Goal: Transaction & Acquisition: Purchase product/service

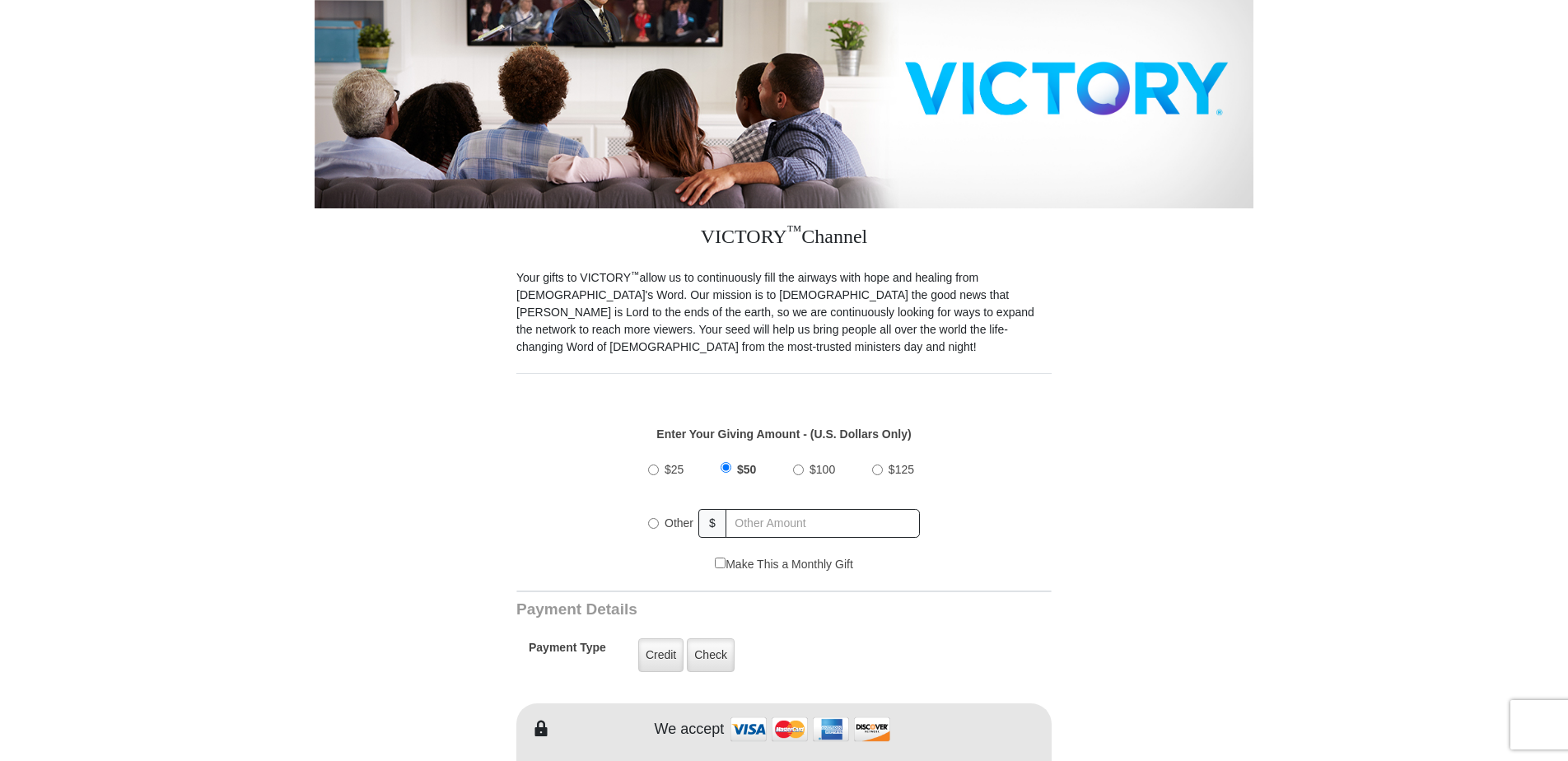
click at [797, 464] on input "$100" at bounding box center [798, 469] width 10 height 10
radio input "true"
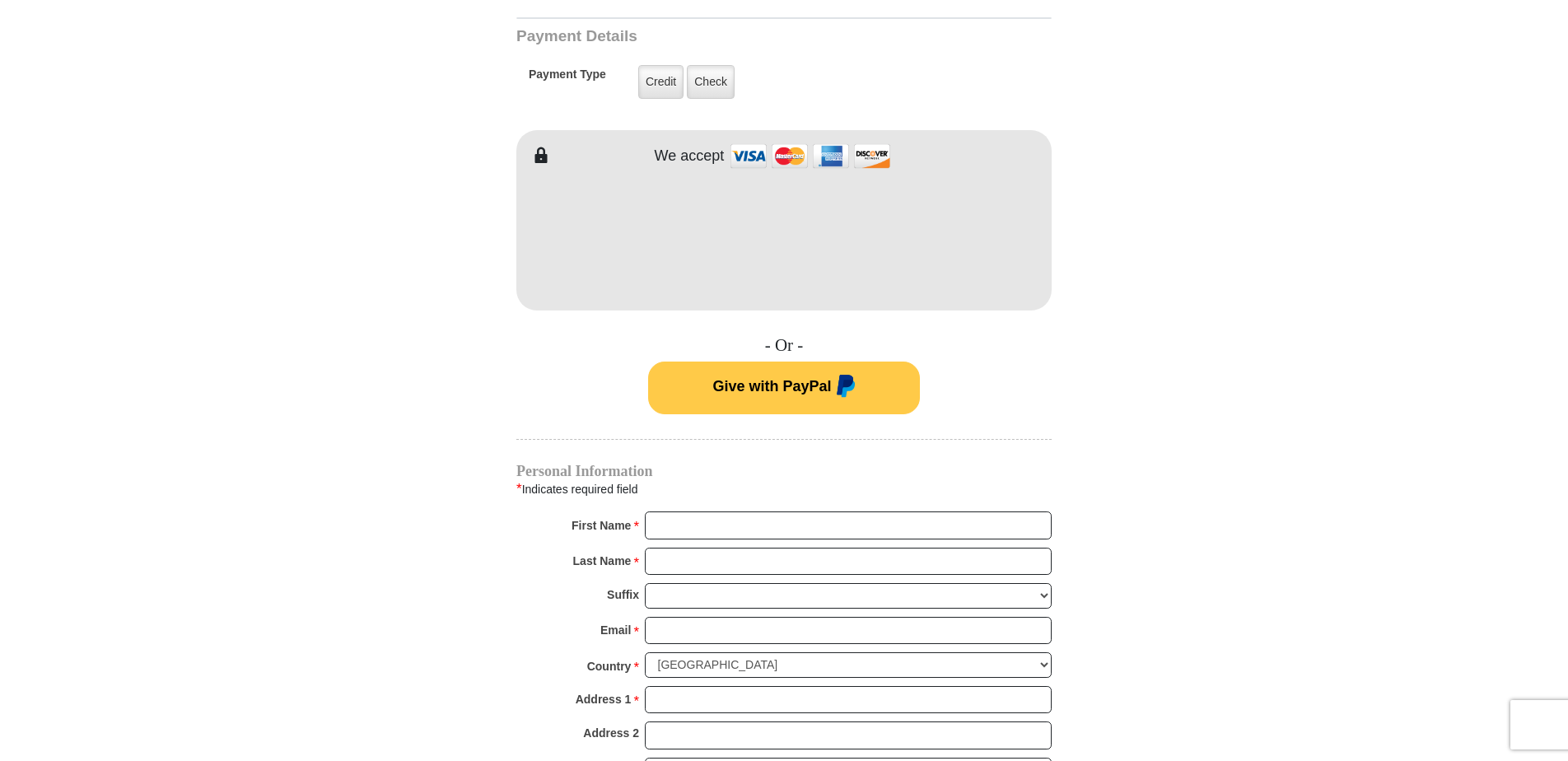
scroll to position [988, 0]
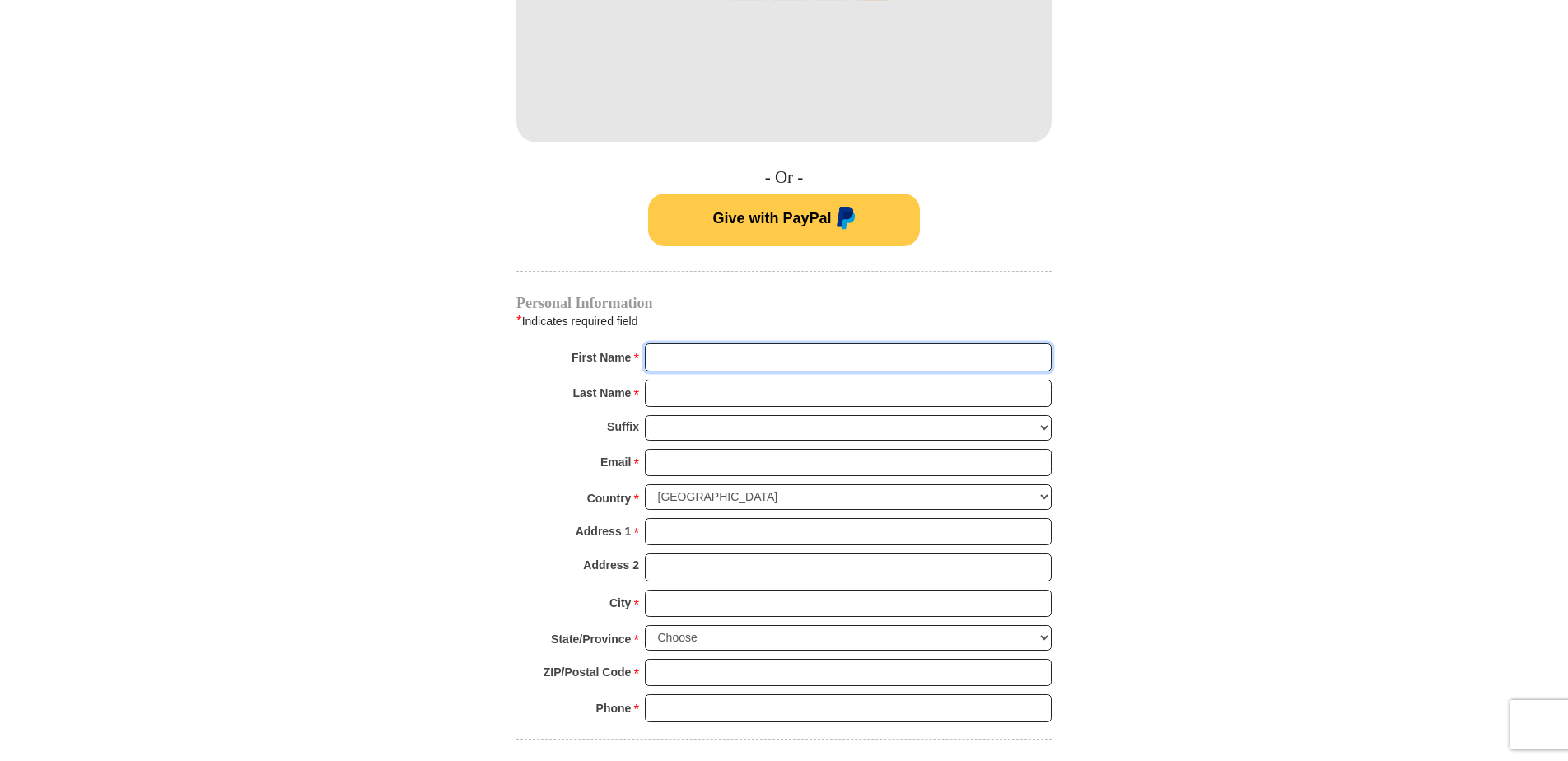
click at [700, 343] on input "First Name *" at bounding box center [848, 357] width 407 height 28
type input "[PERSON_NAME]"
type input "Cook"
type input "[EMAIL_ADDRESS][DOMAIN_NAME]"
type input "[STREET_ADDRESS][PERSON_NAME][US_STATE]"
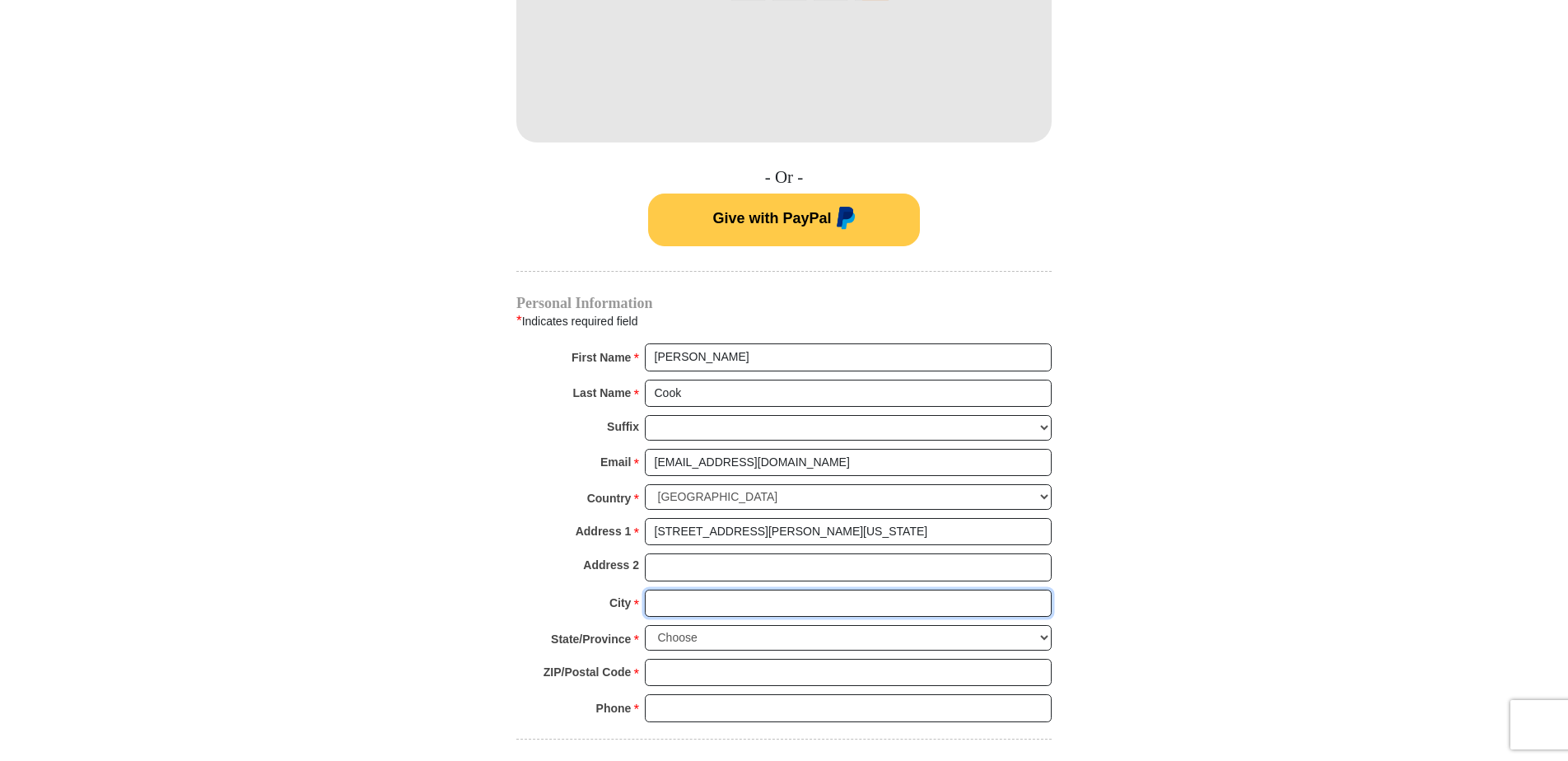
type input "[GEOGRAPHIC_DATA]"
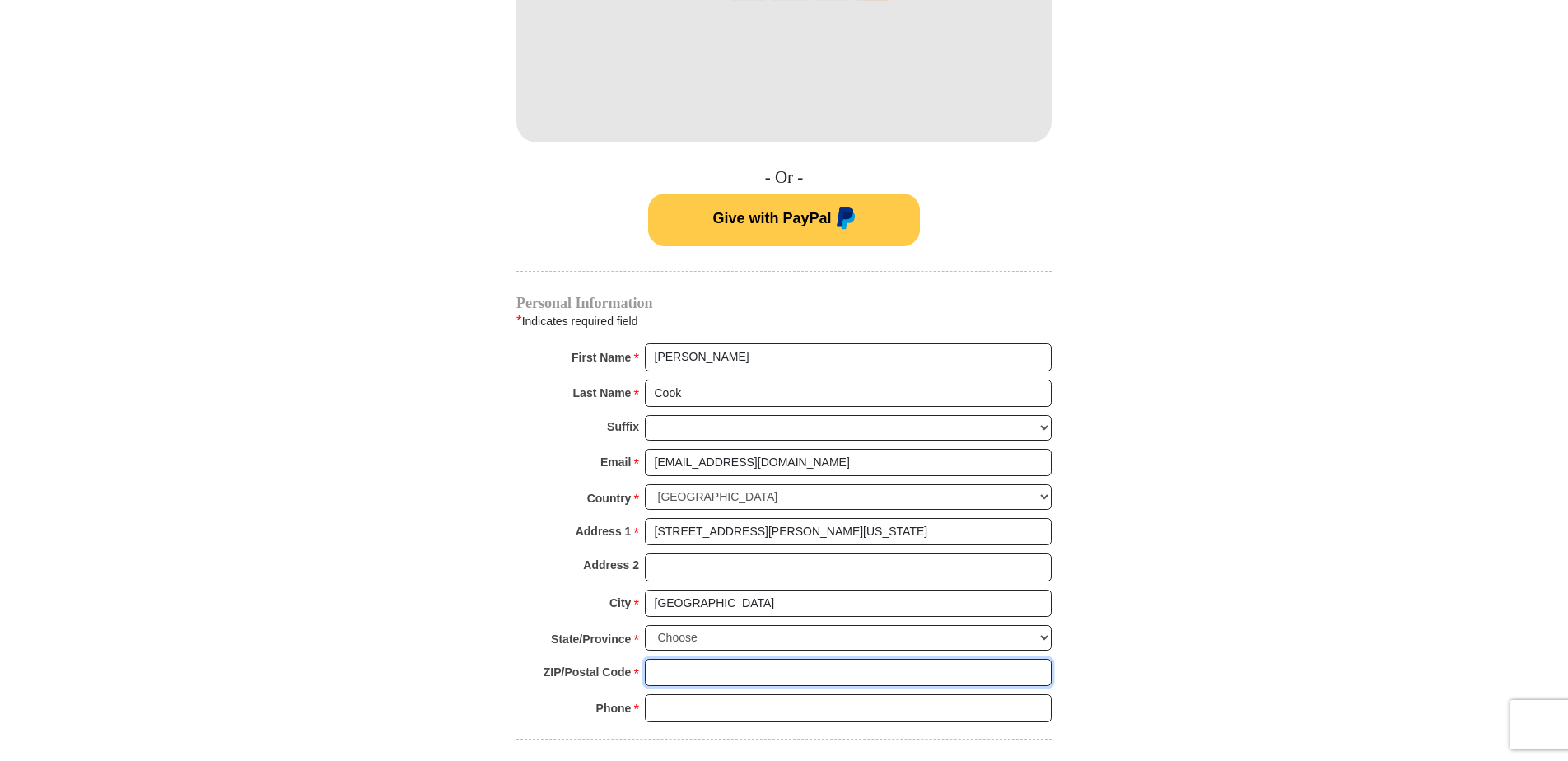
type input "72944"
type input "4792522241"
radio input "true"
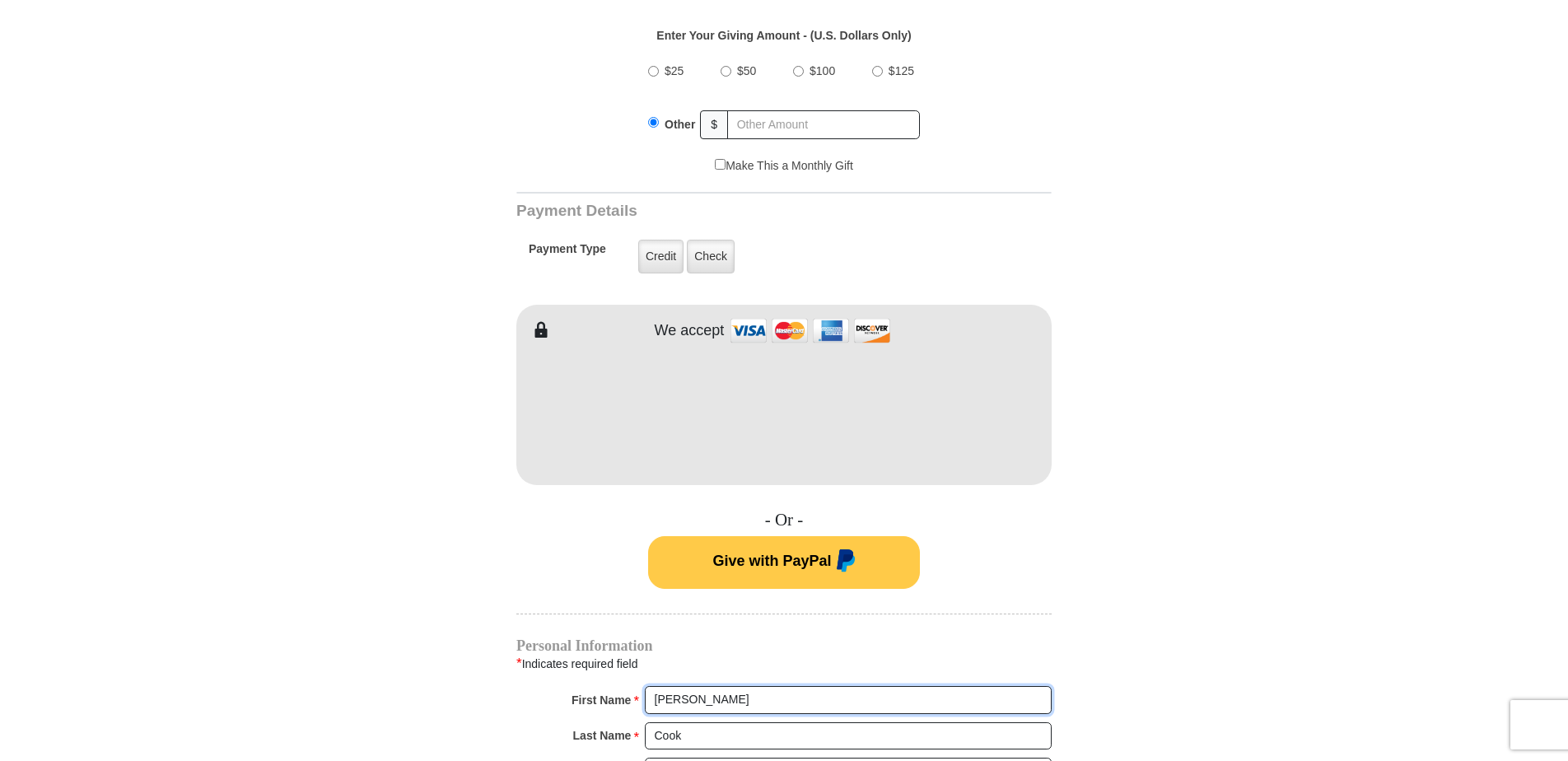
scroll to position [576, 0]
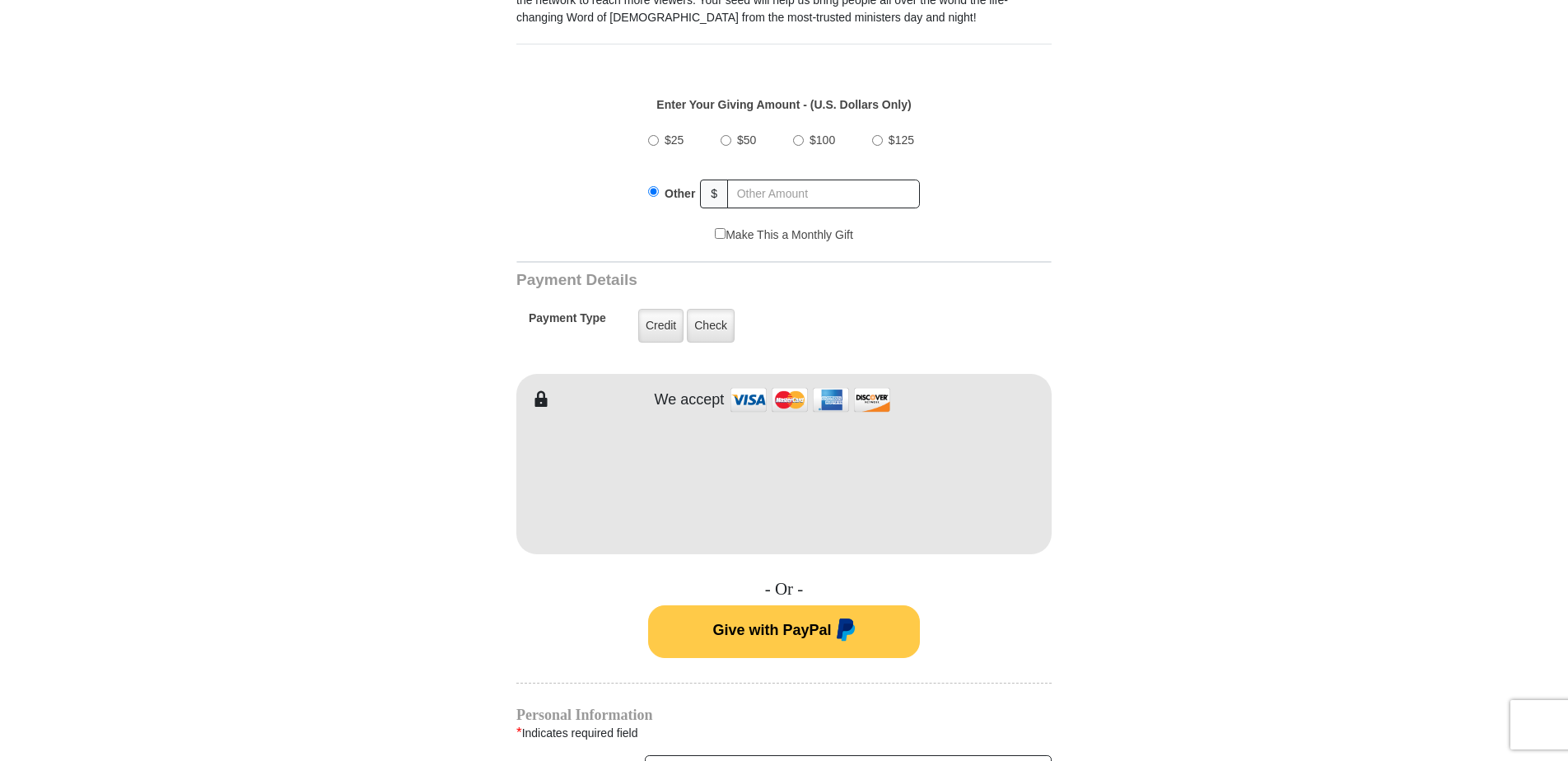
click at [798, 135] on input "$100" at bounding box center [798, 140] width 10 height 10
radio input "true"
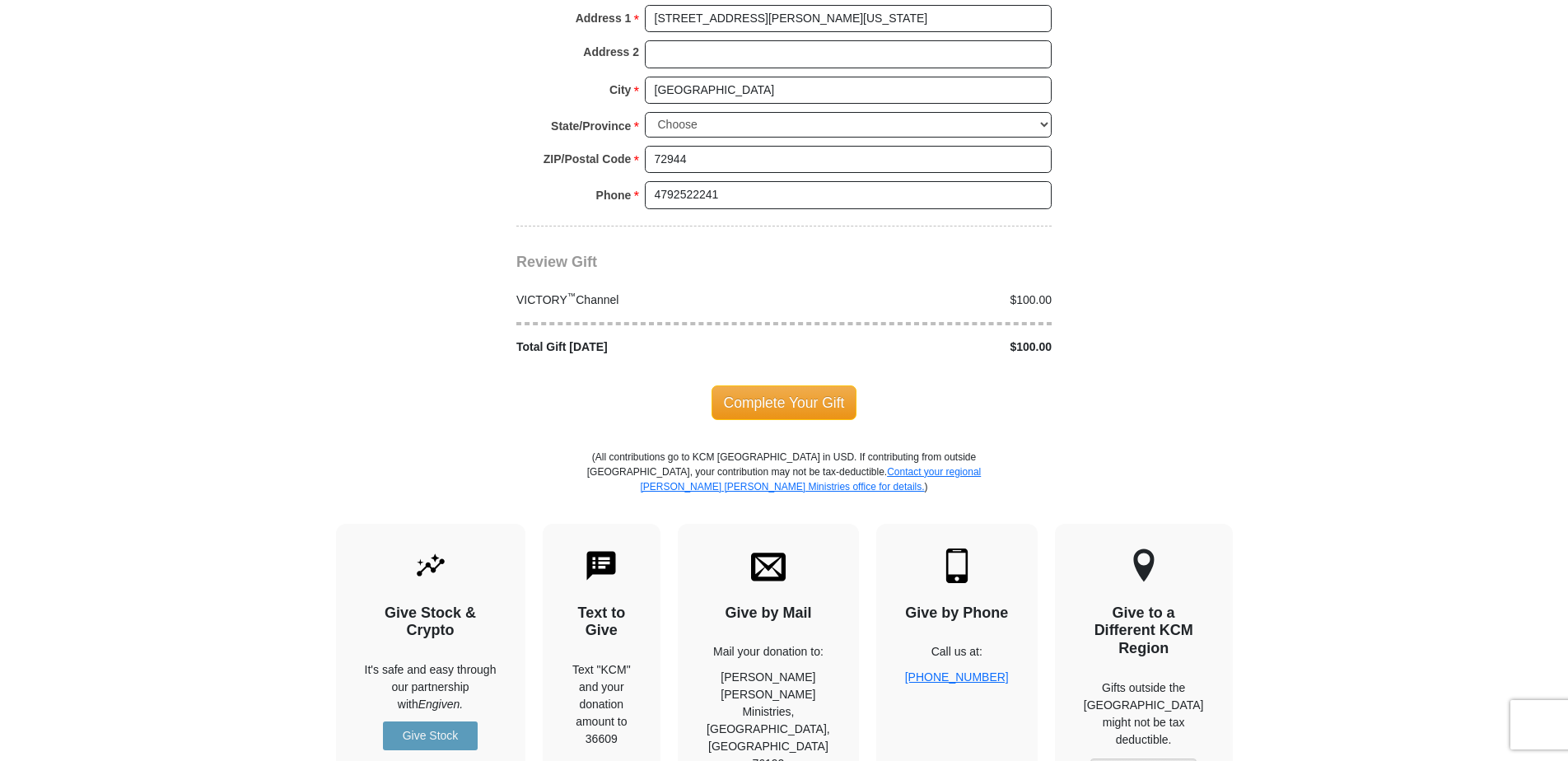
scroll to position [1565, 0]
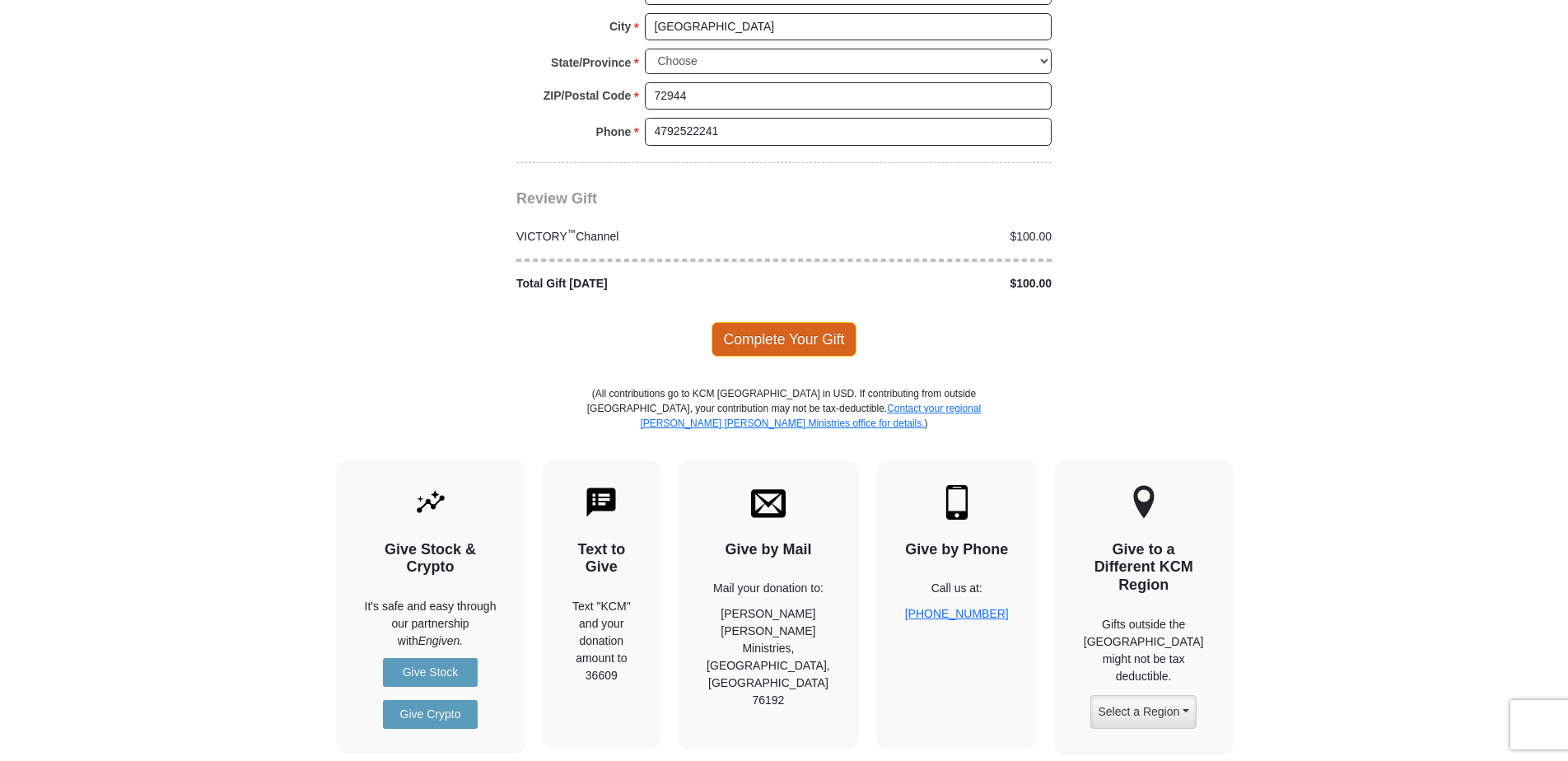
click at [768, 330] on span "Complete Your Gift" at bounding box center [784, 340] width 145 height 35
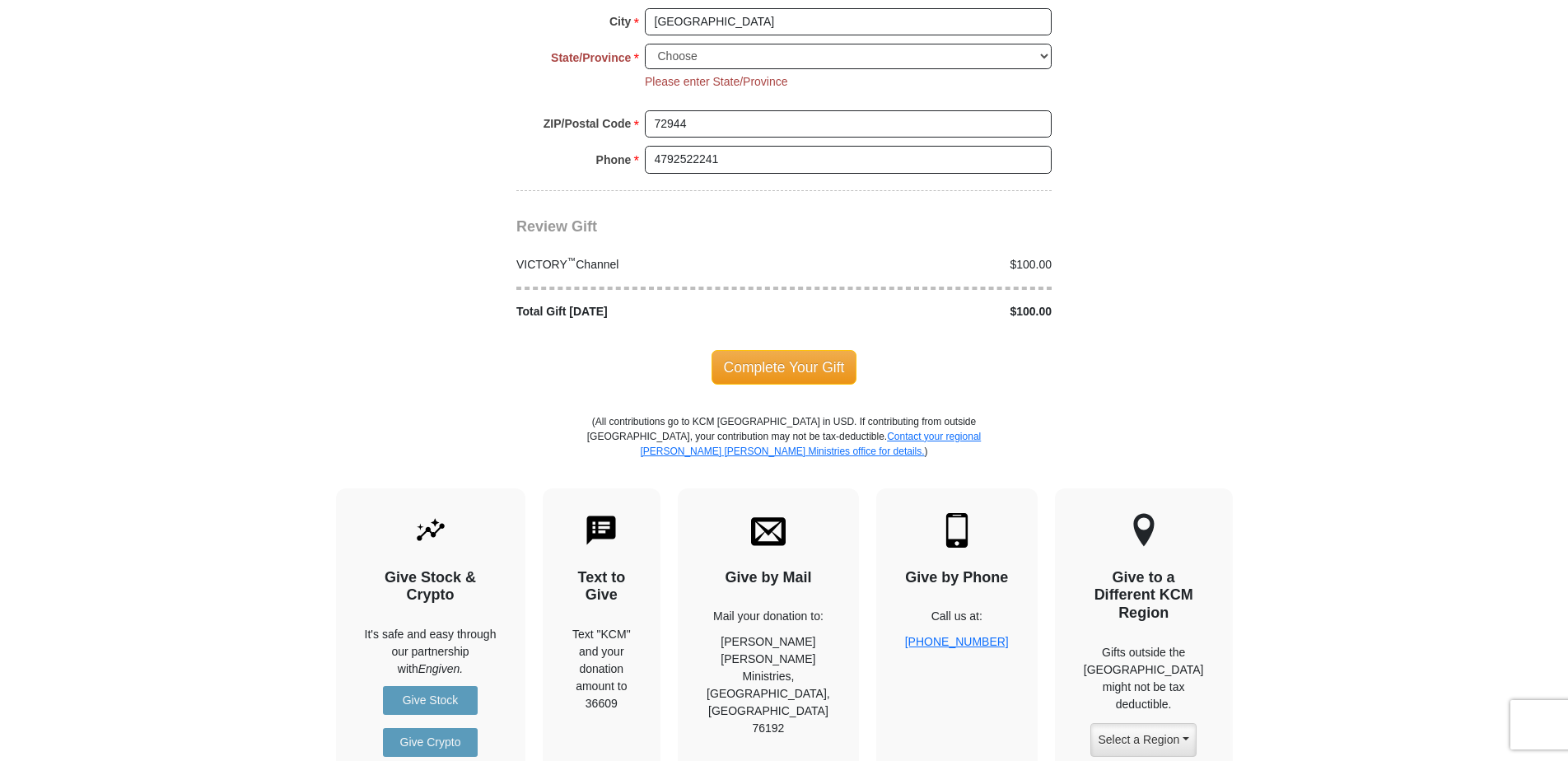
scroll to position [1580, 0]
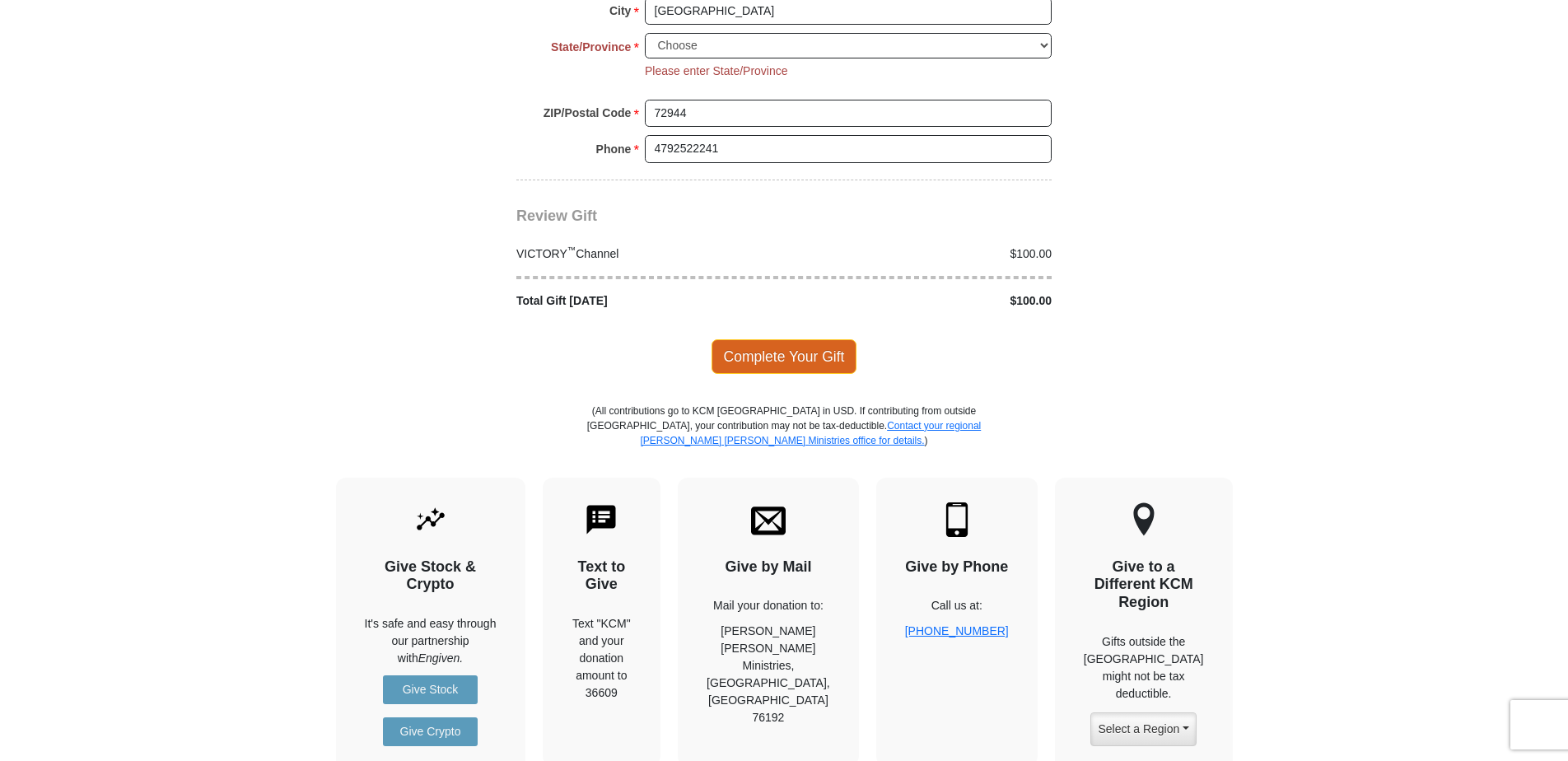
click at [788, 340] on span "Complete Your Gift" at bounding box center [784, 357] width 145 height 35
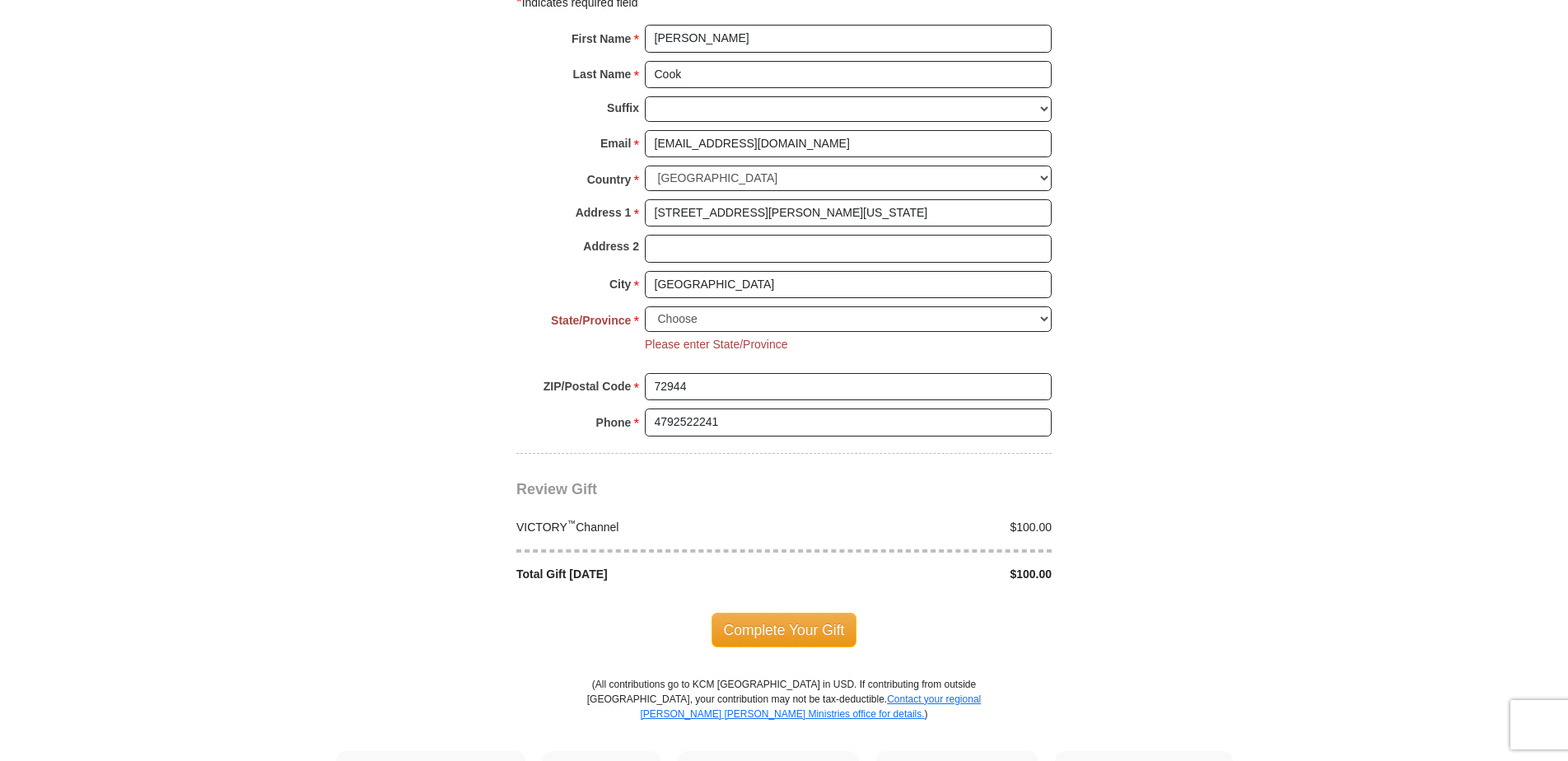
scroll to position [1168, 0]
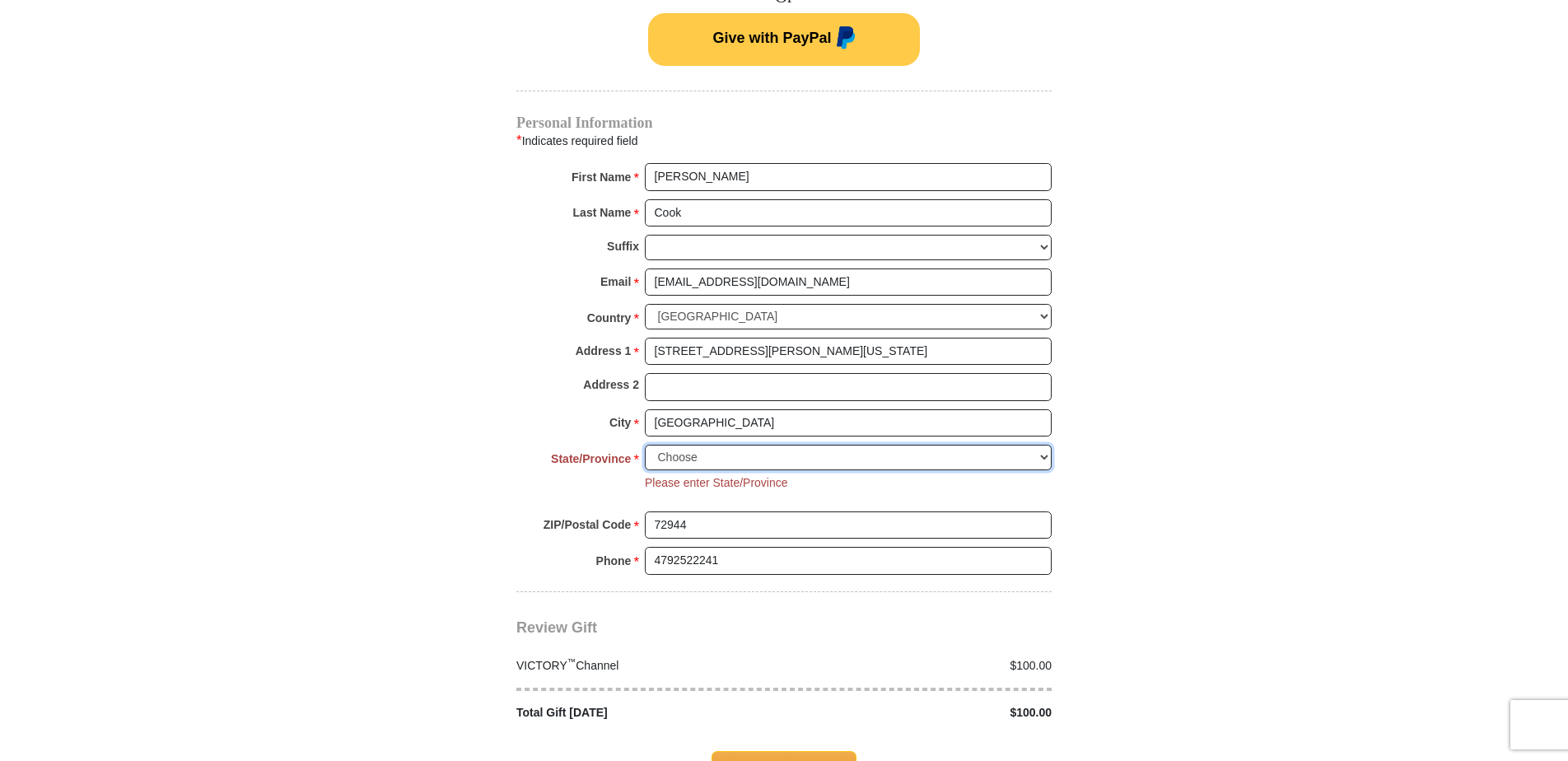
click at [694, 445] on select "Choose [US_STATE] [US_STATE] [US_STATE] [US_STATE] [US_STATE] Armed Forces Amer…" at bounding box center [848, 457] width 407 height 25
select select "AR"
click at [645, 445] on select "Choose [US_STATE] [US_STATE] [US_STATE] [US_STATE] [US_STATE] Armed Forces Amer…" at bounding box center [848, 457] width 407 height 25
drag, startPoint x: 883, startPoint y: 334, endPoint x: 723, endPoint y: 340, distance: 160.1
click at [722, 341] on input "[STREET_ADDRESS][PERSON_NAME][US_STATE]" at bounding box center [848, 352] width 407 height 28
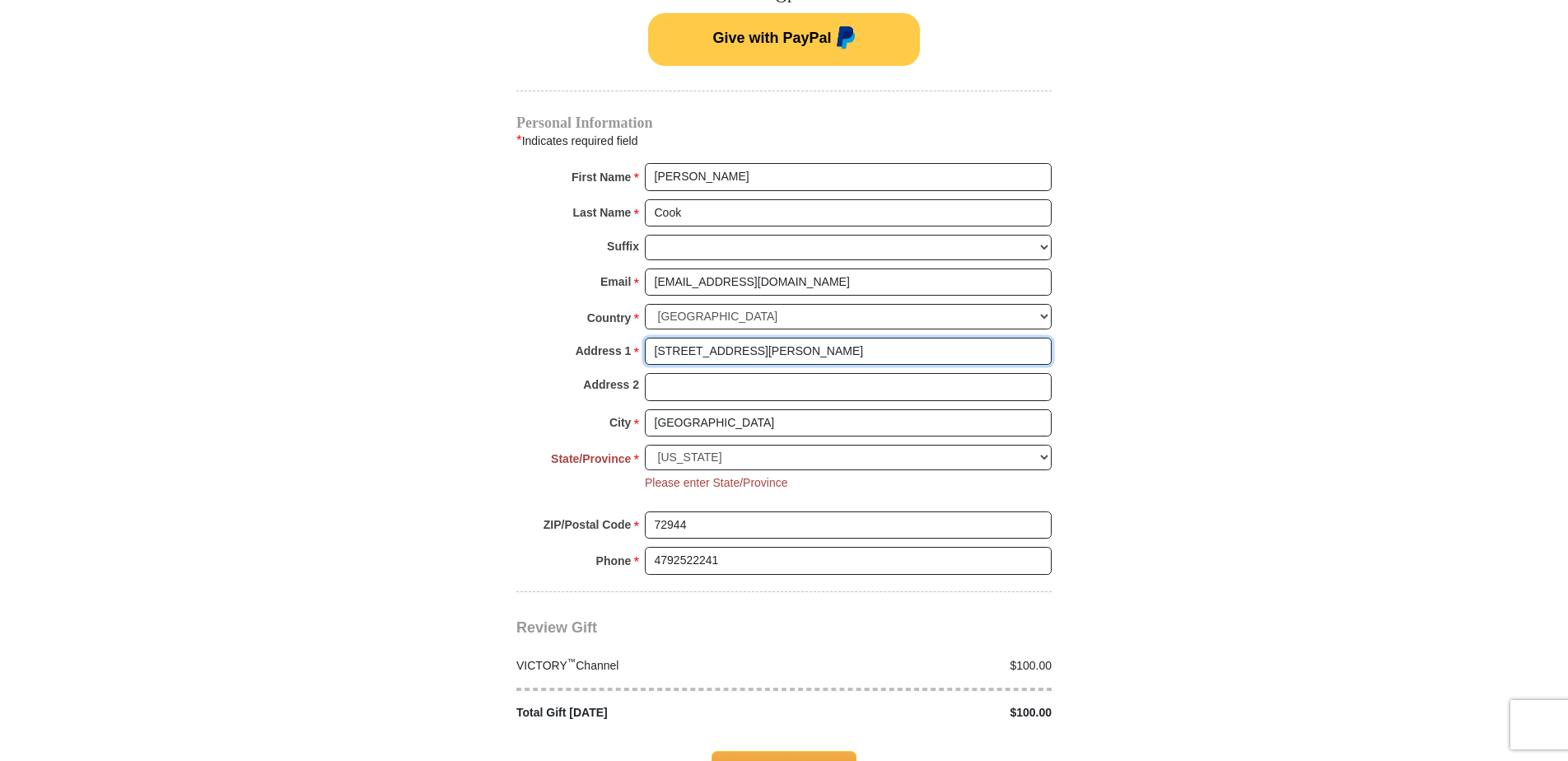
type input "[STREET_ADDRESS][PERSON_NAME]"
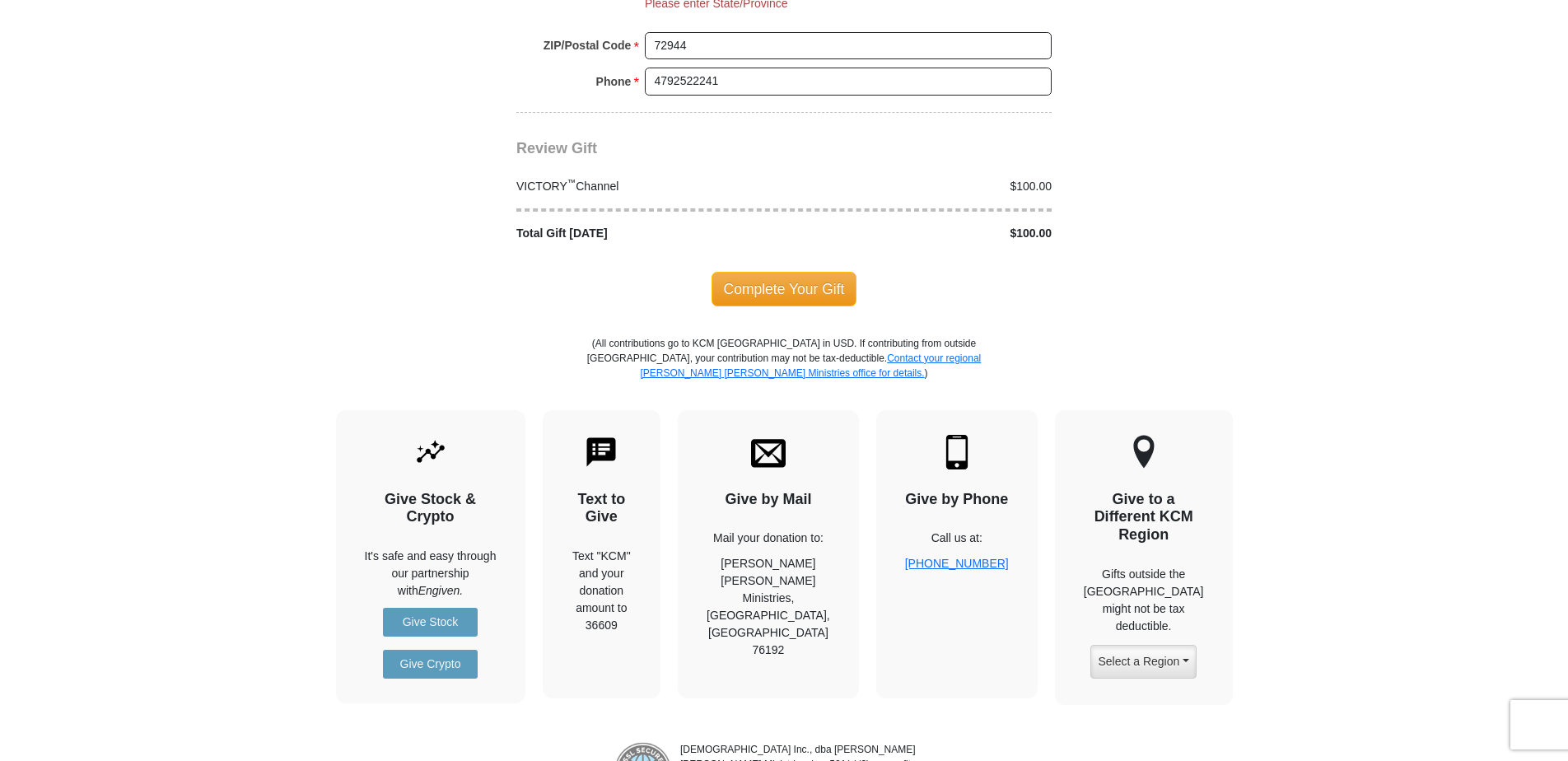
scroll to position [1663, 0]
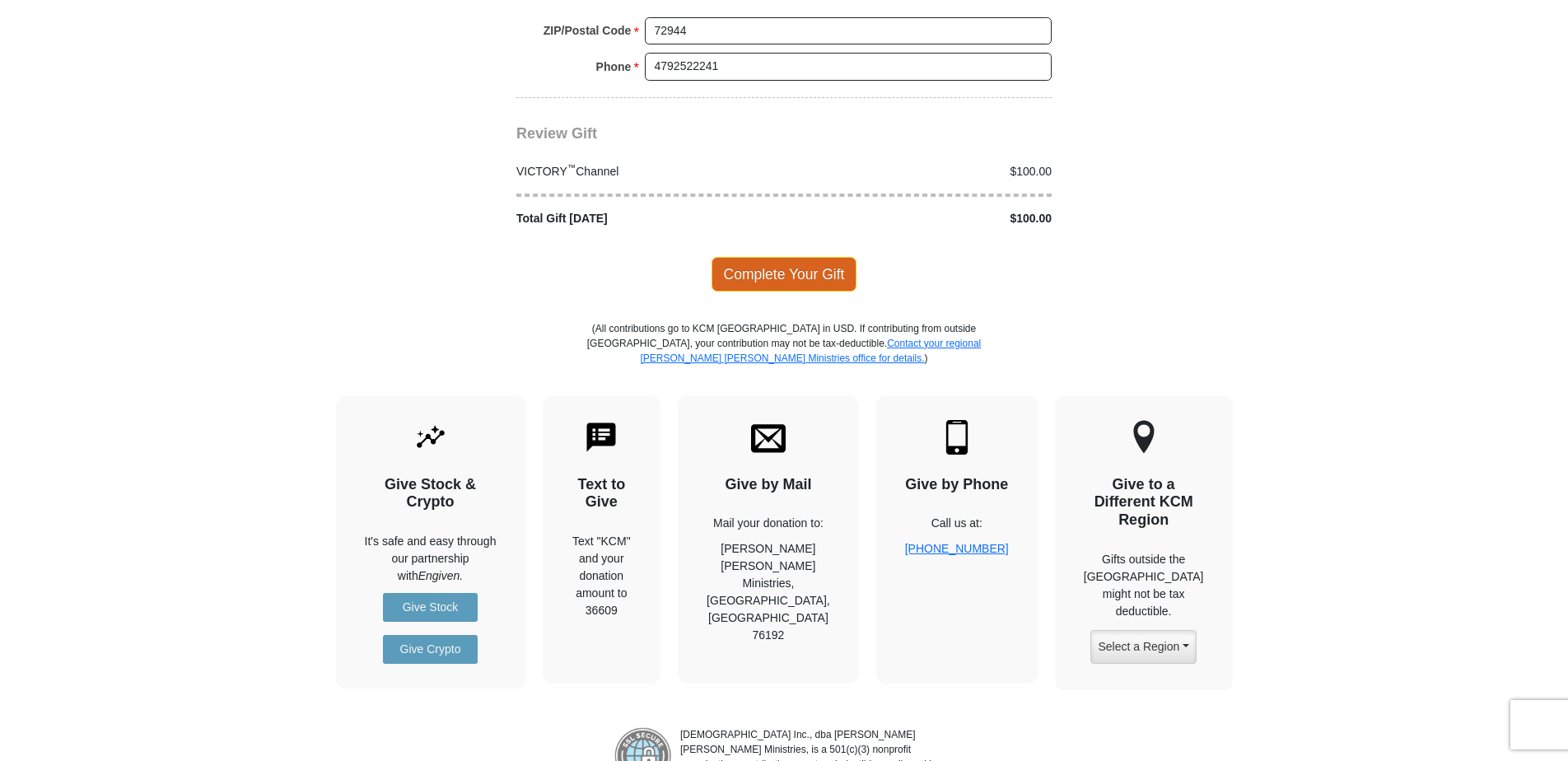
click at [785, 263] on span "Complete Your Gift" at bounding box center [784, 274] width 145 height 35
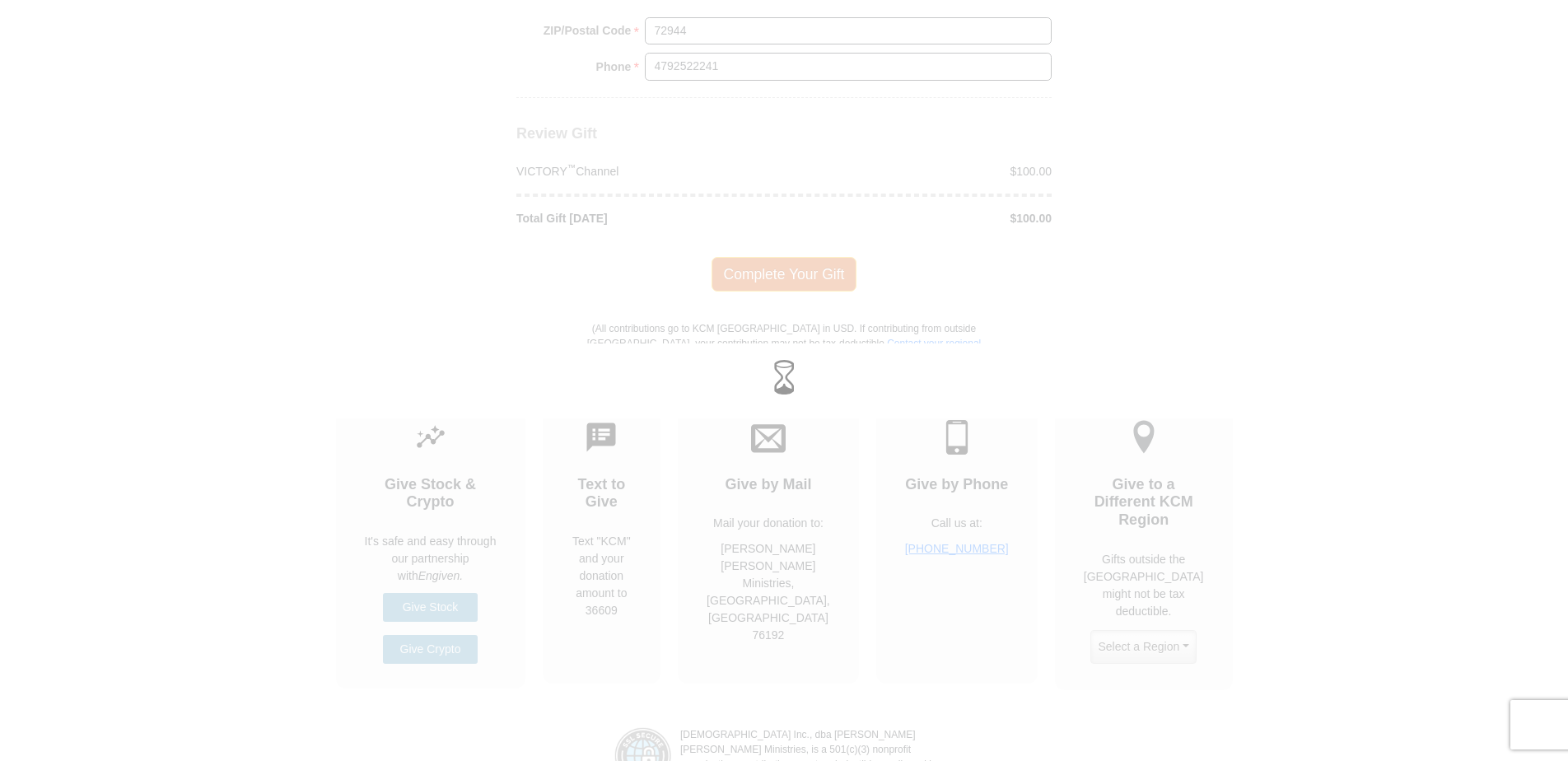
scroll to position [1630, 0]
click at [177, 192] on div at bounding box center [784, 380] width 1568 height 761
